Goal: Task Accomplishment & Management: Manage account settings

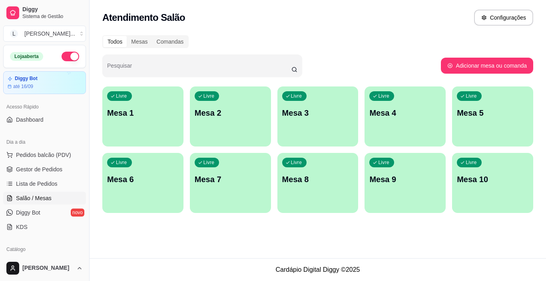
click at [390, 117] on p "Mesa 4" at bounding box center [405, 112] width 72 height 11
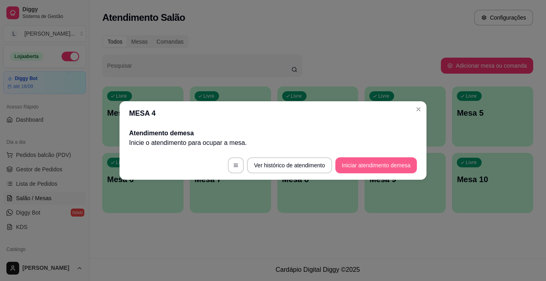
click at [359, 162] on button "Iniciar atendimento de mesa" at bounding box center [376, 165] width 82 height 16
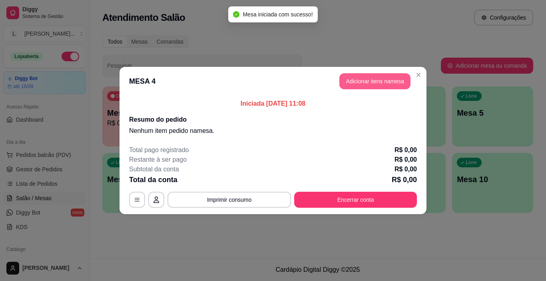
click at [369, 82] on button "Adicionar itens na mesa" at bounding box center [374, 81] width 71 height 16
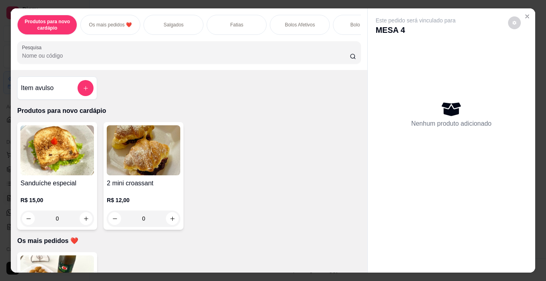
click at [168, 22] on p "Salgados" at bounding box center [174, 25] width 20 height 6
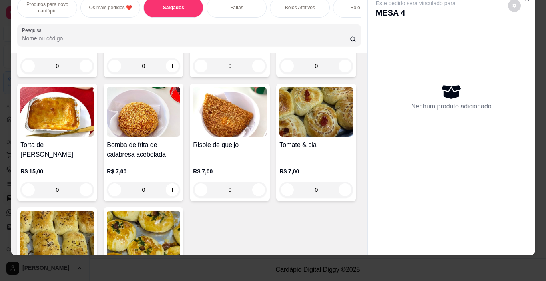
scroll to position [536, 0]
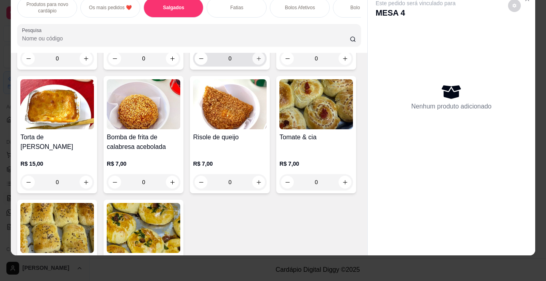
click at [256, 62] on icon "increase-product-quantity" at bounding box center [259, 59] width 6 height 6
type input "1"
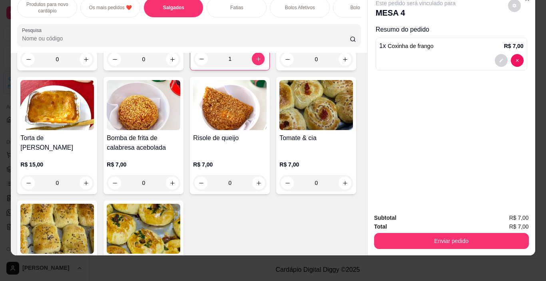
click at [233, 6] on div "Fatias" at bounding box center [237, 8] width 60 height 20
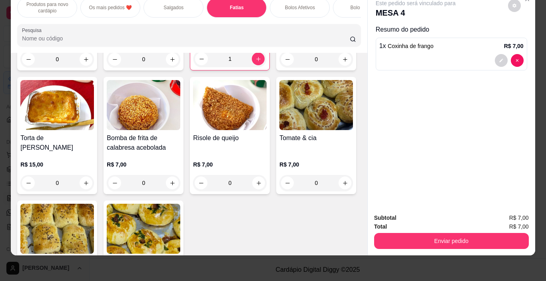
scroll to position [911, 0]
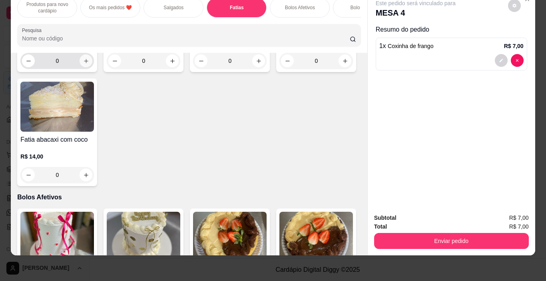
click at [85, 64] on icon "increase-product-quantity" at bounding box center [86, 61] width 6 height 6
type input "1"
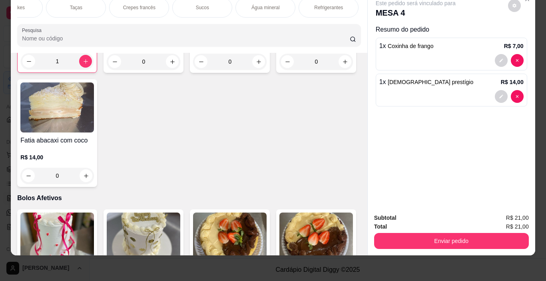
scroll to position [0, 935]
click at [306, 6] on div "Refrigerantes" at bounding box center [312, 8] width 60 height 20
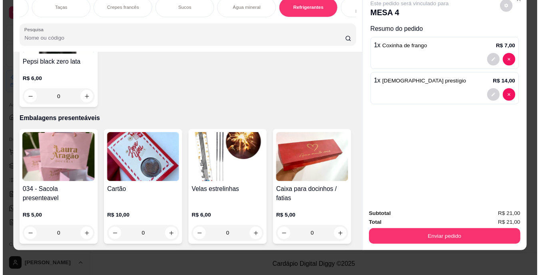
scroll to position [3898, 0]
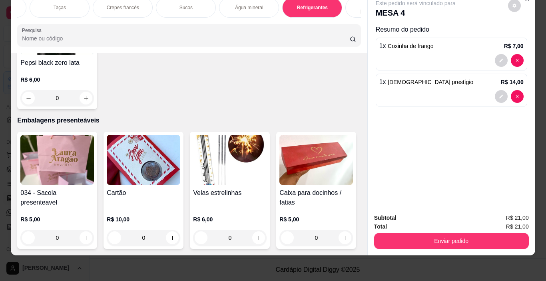
type input "1"
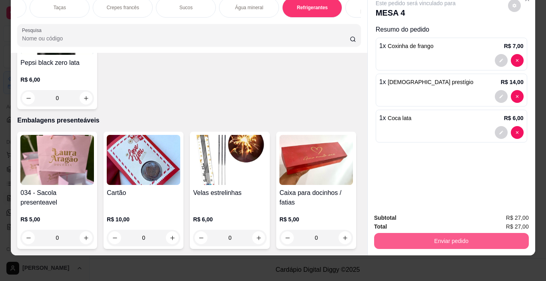
click at [419, 236] on button "Enviar pedido" at bounding box center [451, 241] width 155 height 16
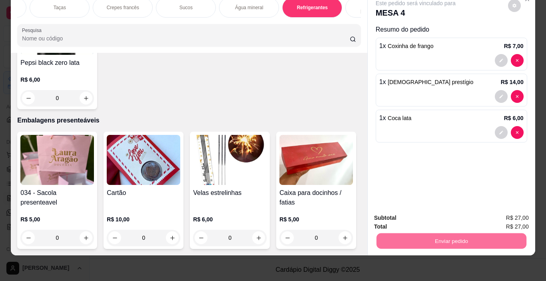
click at [418, 214] on button "Não registrar e enviar pedido" at bounding box center [424, 215] width 83 height 15
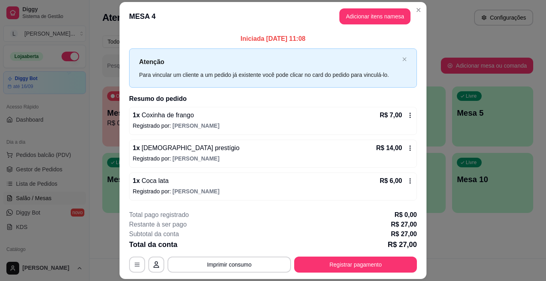
drag, startPoint x: 1, startPoint y: 12, endPoint x: 284, endPoint y: 16, distance: 283.1
click at [217, 18] on header "MESA 4 Adicionar itens na mesa" at bounding box center [273, 16] width 307 height 29
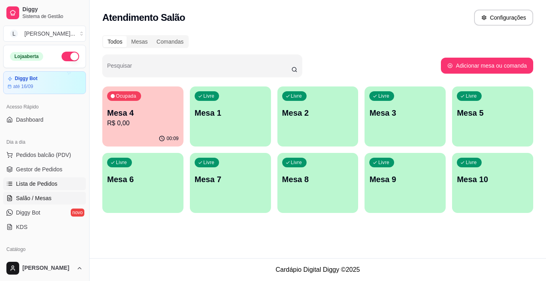
click at [44, 179] on link "Lista de Pedidos" at bounding box center [44, 183] width 83 height 13
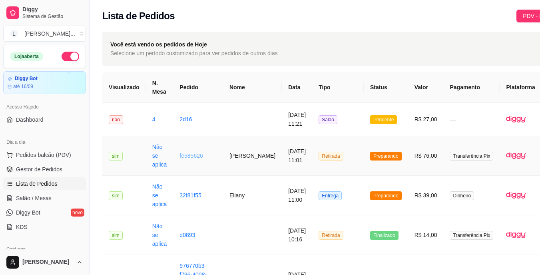
click at [190, 158] on link "fe585626" at bounding box center [191, 155] width 23 height 6
click at [190, 156] on link "fe585626" at bounding box center [191, 155] width 23 height 6
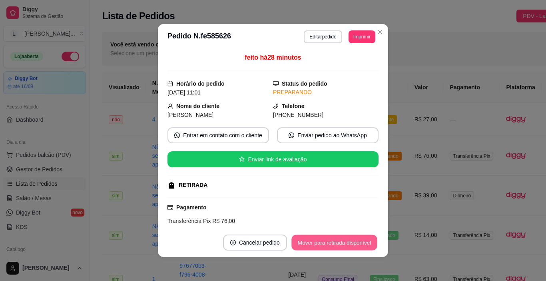
click at [334, 241] on button "Mover para retirada disponível" at bounding box center [335, 243] width 86 height 16
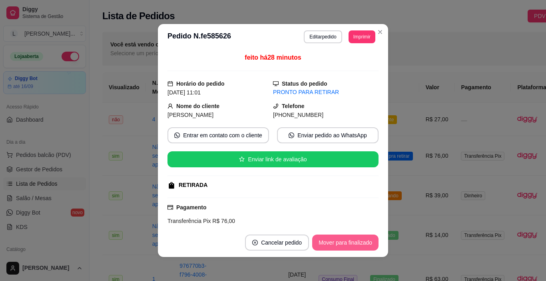
click at [350, 241] on button "Mover para finalizado" at bounding box center [345, 242] width 66 height 16
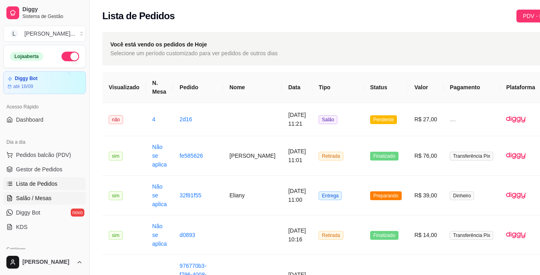
click at [36, 199] on span "Salão / Mesas" at bounding box center [34, 198] width 36 height 8
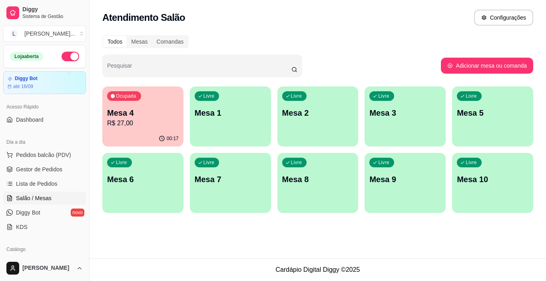
click at [153, 125] on p "R$ 27,00" at bounding box center [143, 123] width 72 height 10
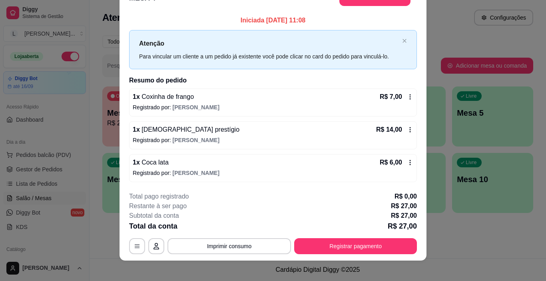
scroll to position [24, 0]
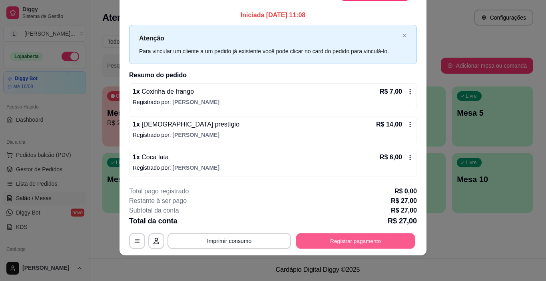
click at [332, 236] on button "Registrar pagamento" at bounding box center [355, 241] width 119 height 16
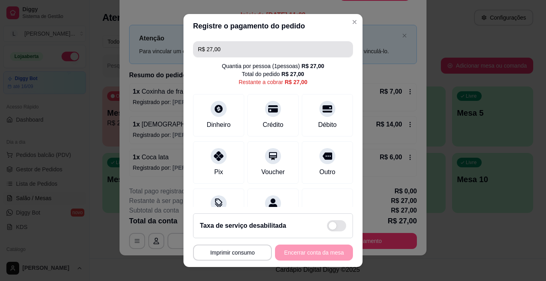
click at [232, 43] on input "R$ 27,00" at bounding box center [273, 49] width 150 height 16
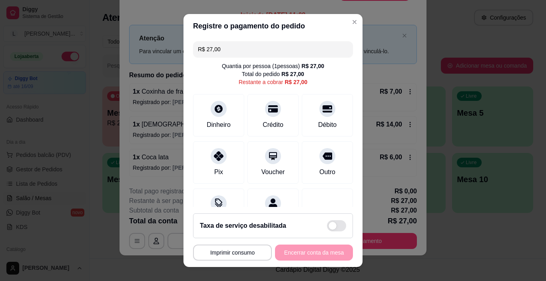
click at [230, 51] on input "R$ 27,00" at bounding box center [273, 49] width 150 height 16
click at [217, 161] on div at bounding box center [219, 154] width 18 height 18
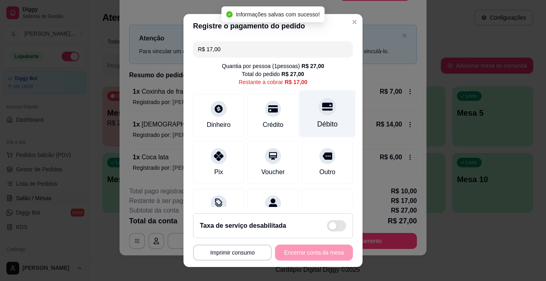
click at [315, 116] on div "Débito" at bounding box center [328, 113] width 56 height 47
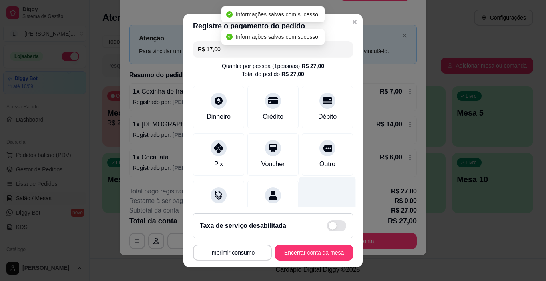
type input "R$ 0,00"
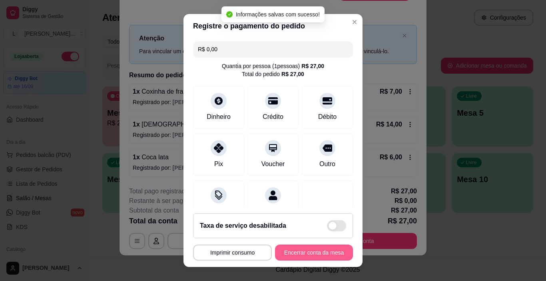
click at [306, 248] on button "Encerrar conta da mesa" at bounding box center [314, 252] width 78 height 16
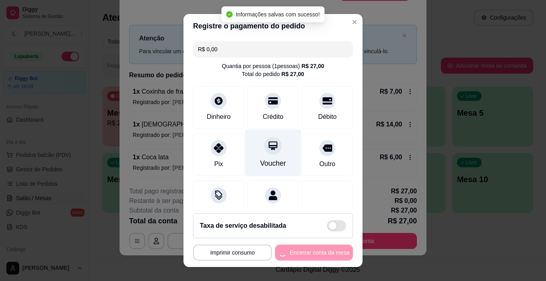
scroll to position [0, 0]
